Goal: Task Accomplishment & Management: Manage account settings

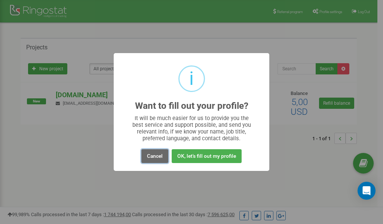
click at [153, 154] on button "Cancel" at bounding box center [154, 156] width 27 height 14
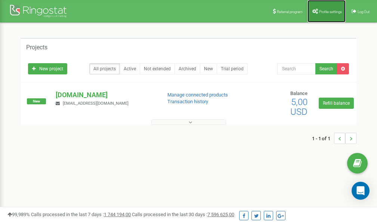
click at [325, 10] on span "Profile settings" at bounding box center [330, 12] width 23 height 4
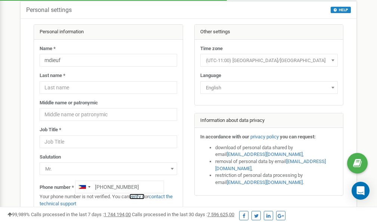
click at [142, 197] on link "verify it" at bounding box center [136, 197] width 15 height 6
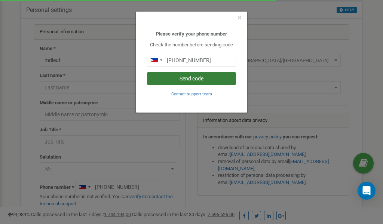
click at [191, 79] on button "Send code" at bounding box center [191, 78] width 89 height 13
